Goal: Check status: Check status

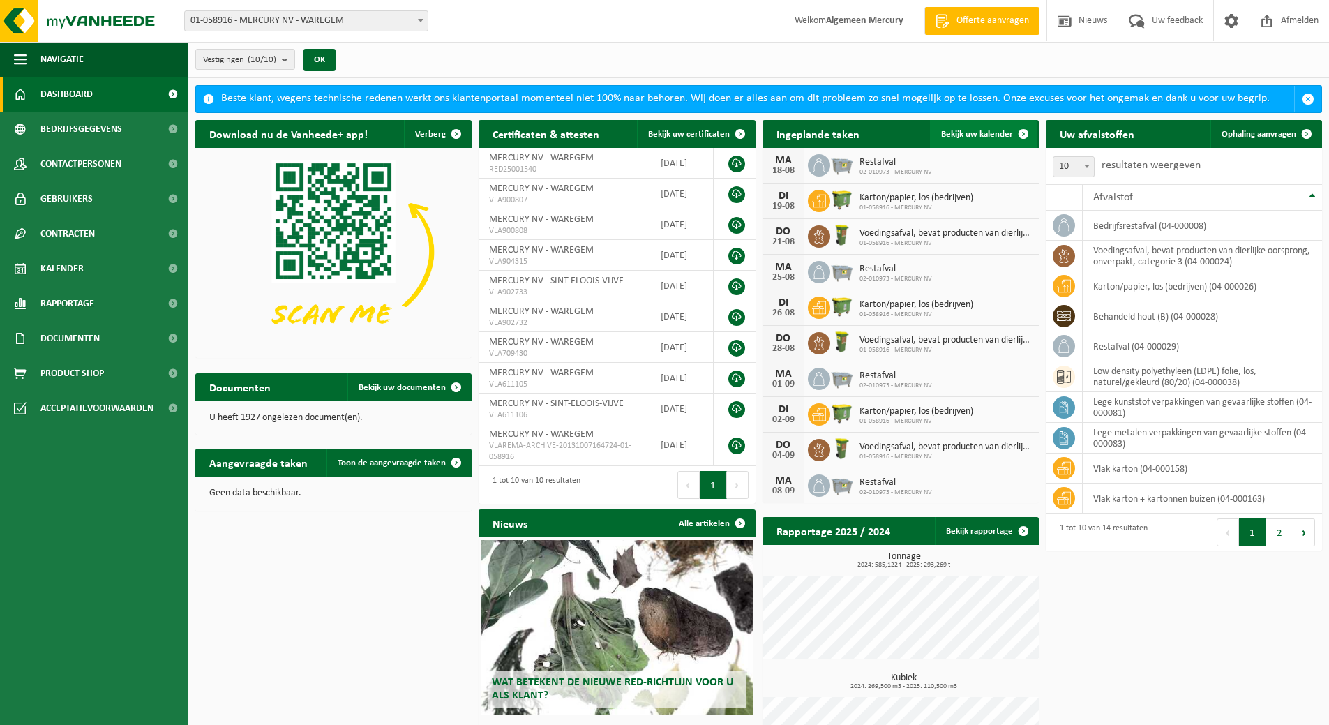
click at [971, 134] on span "Bekijk uw kalender" at bounding box center [977, 134] width 72 height 9
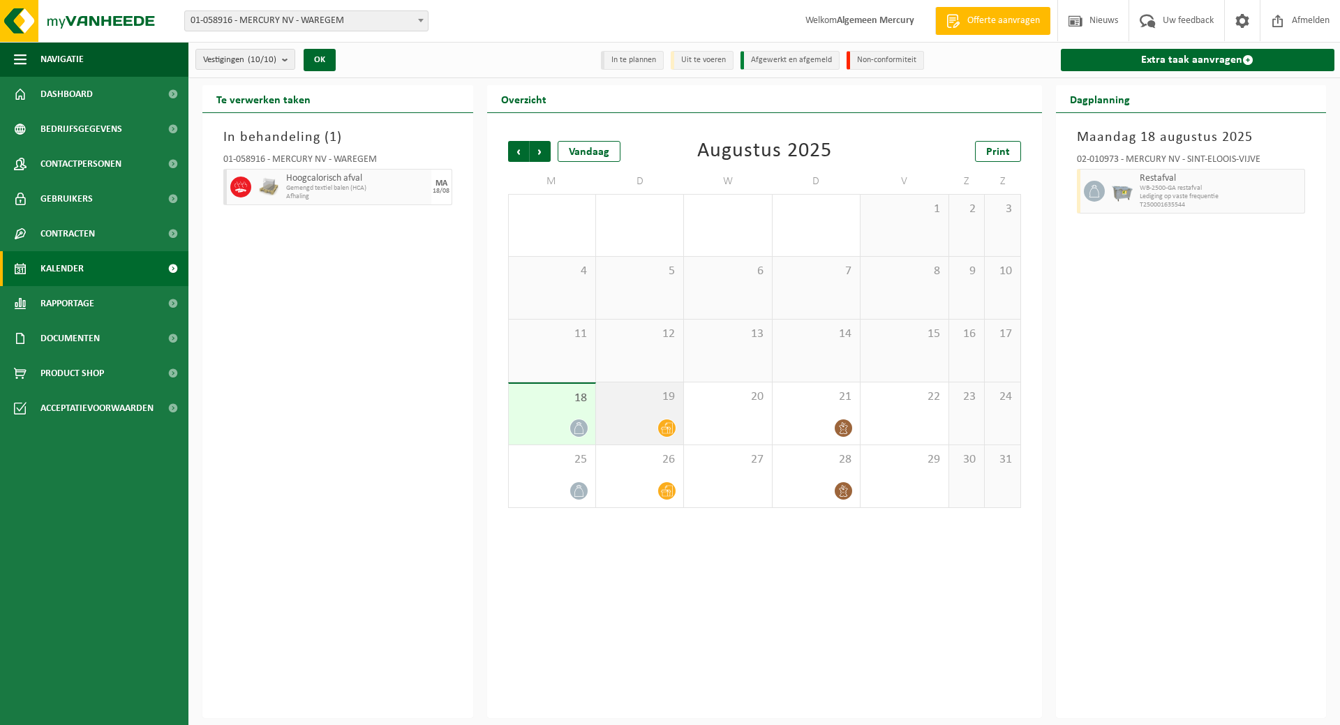
click at [634, 414] on div "19" at bounding box center [639, 413] width 87 height 62
click at [558, 412] on div "18" at bounding box center [552, 414] width 87 height 61
click at [1165, 190] on span "WB-2500-GA restafval" at bounding box center [1220, 188] width 162 height 8
